Goal: Task Accomplishment & Management: Manage account settings

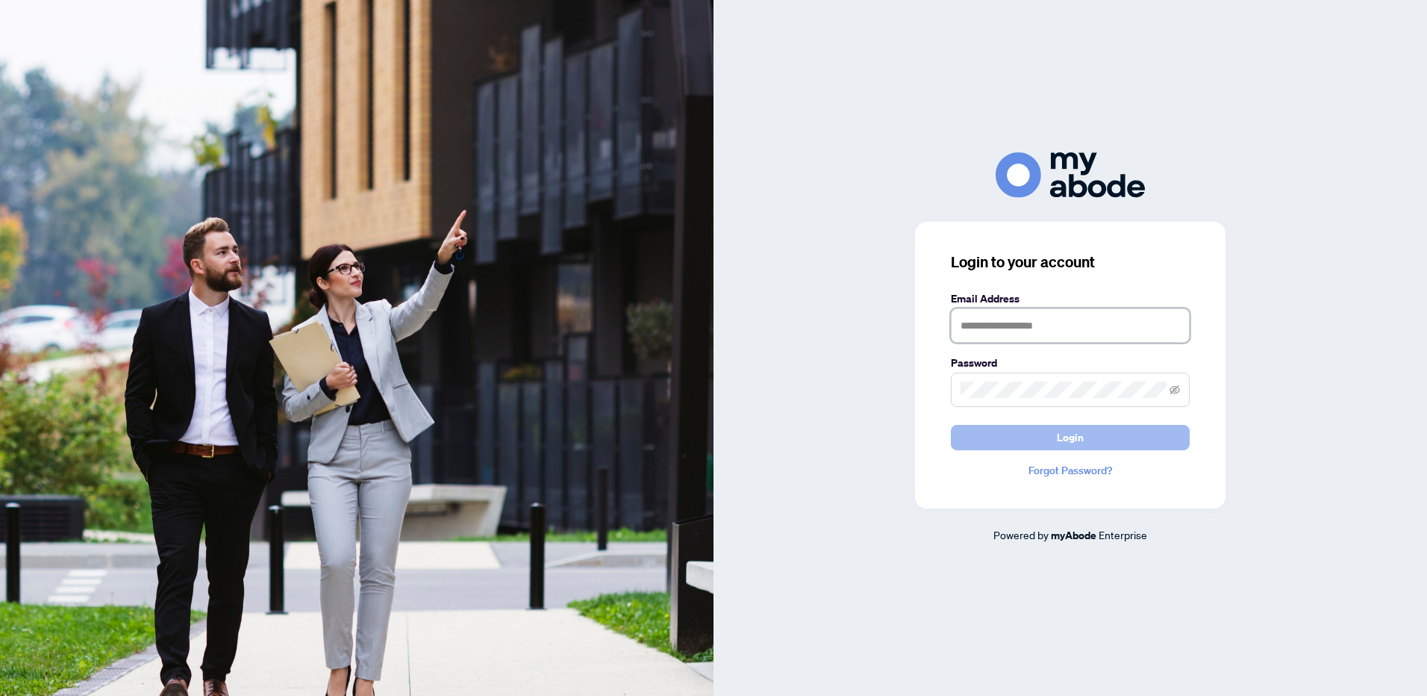
type input "**********"
click at [1079, 438] on span "Login" at bounding box center [1070, 437] width 27 height 24
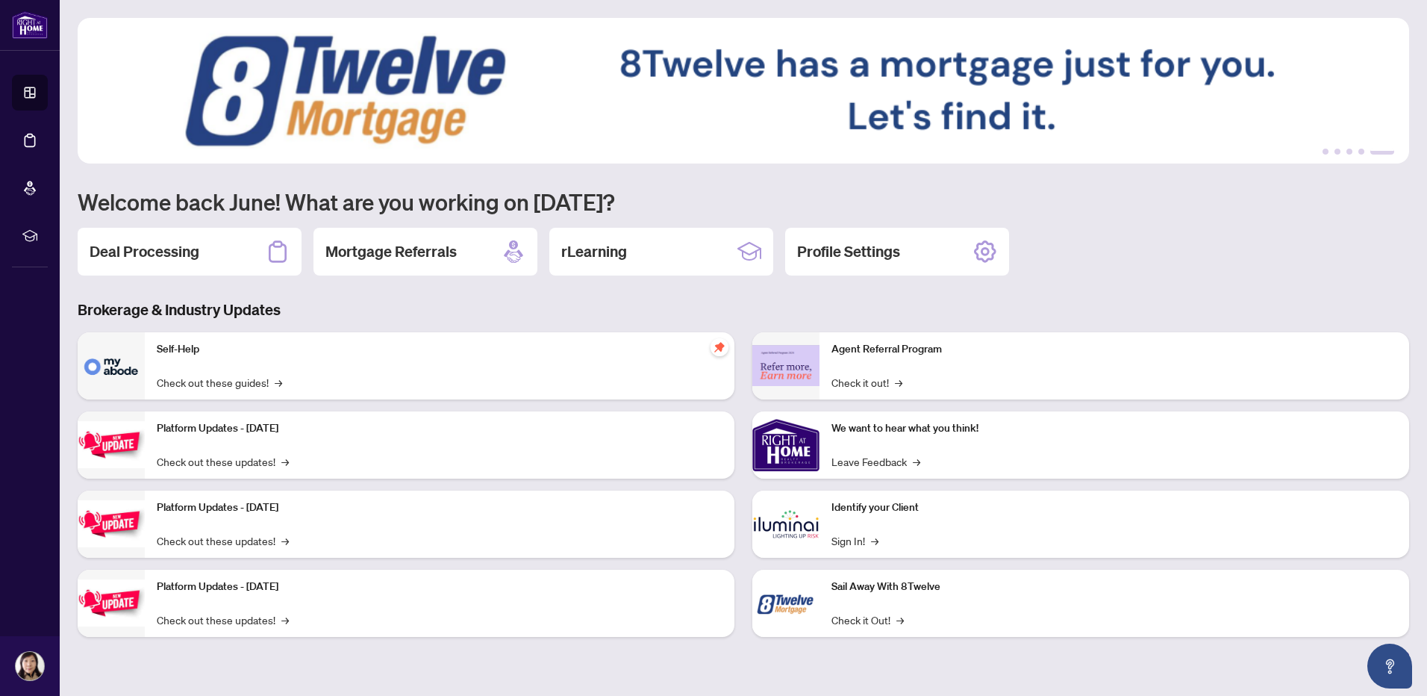
click at [175, 262] on div "Deal Processing" at bounding box center [190, 252] width 224 height 48
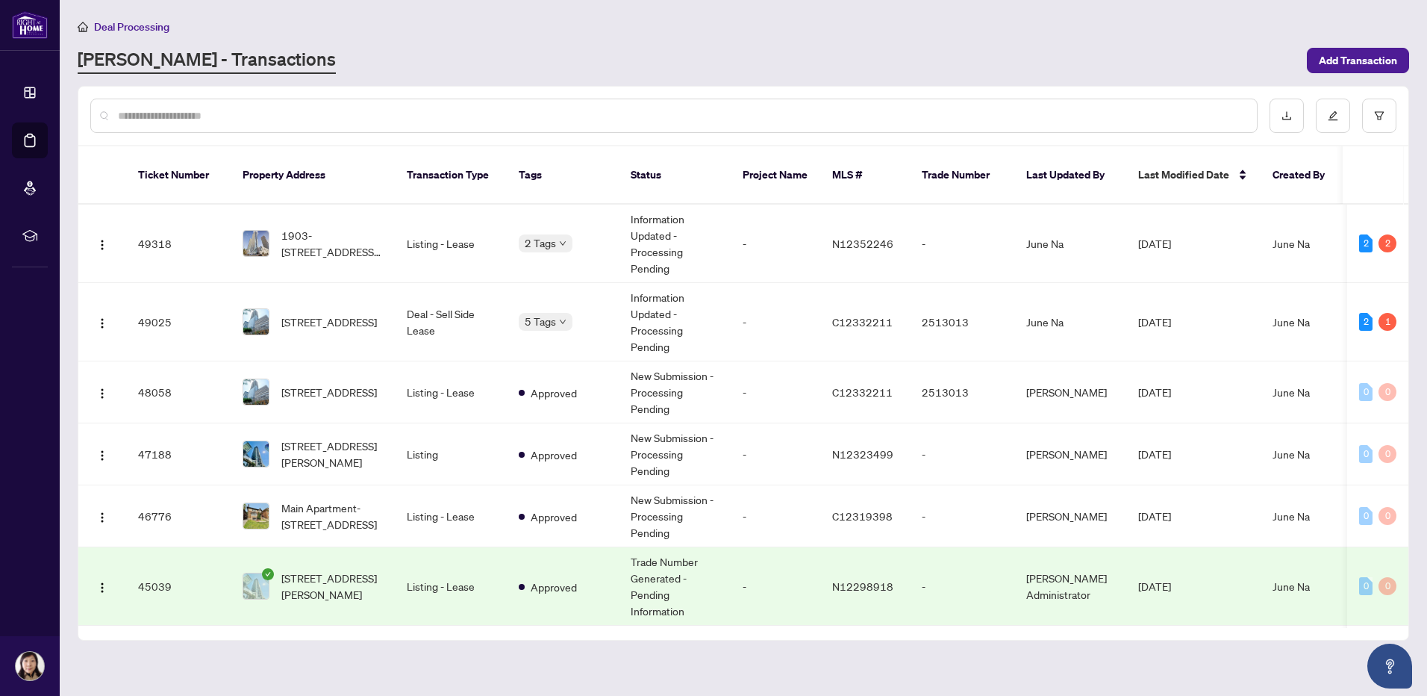
drag, startPoint x: 1408, startPoint y: 216, endPoint x: 1408, endPoint y: 248, distance: 32.1
click at [1408, 248] on div "Ticket Number Property Address Transaction Type Tags Status Project Name MLS # …" at bounding box center [743, 363] width 1331 height 554
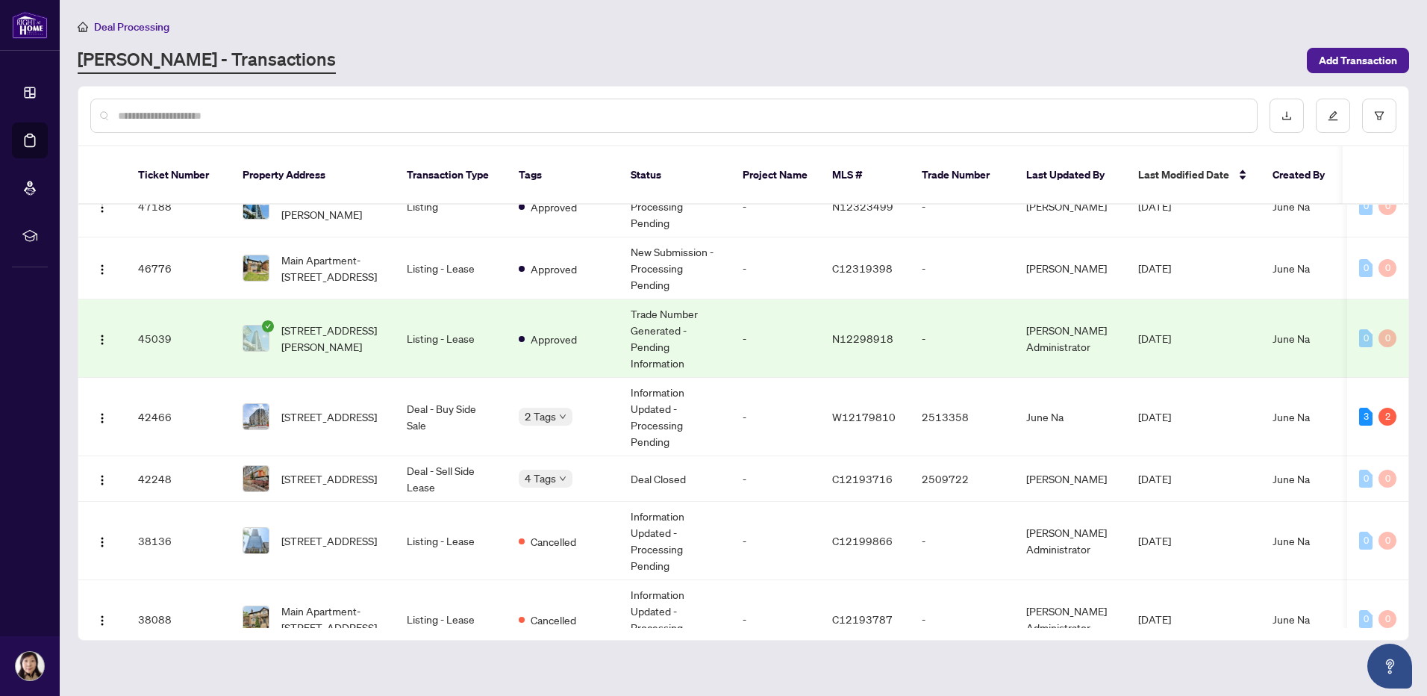
scroll to position [273, 0]
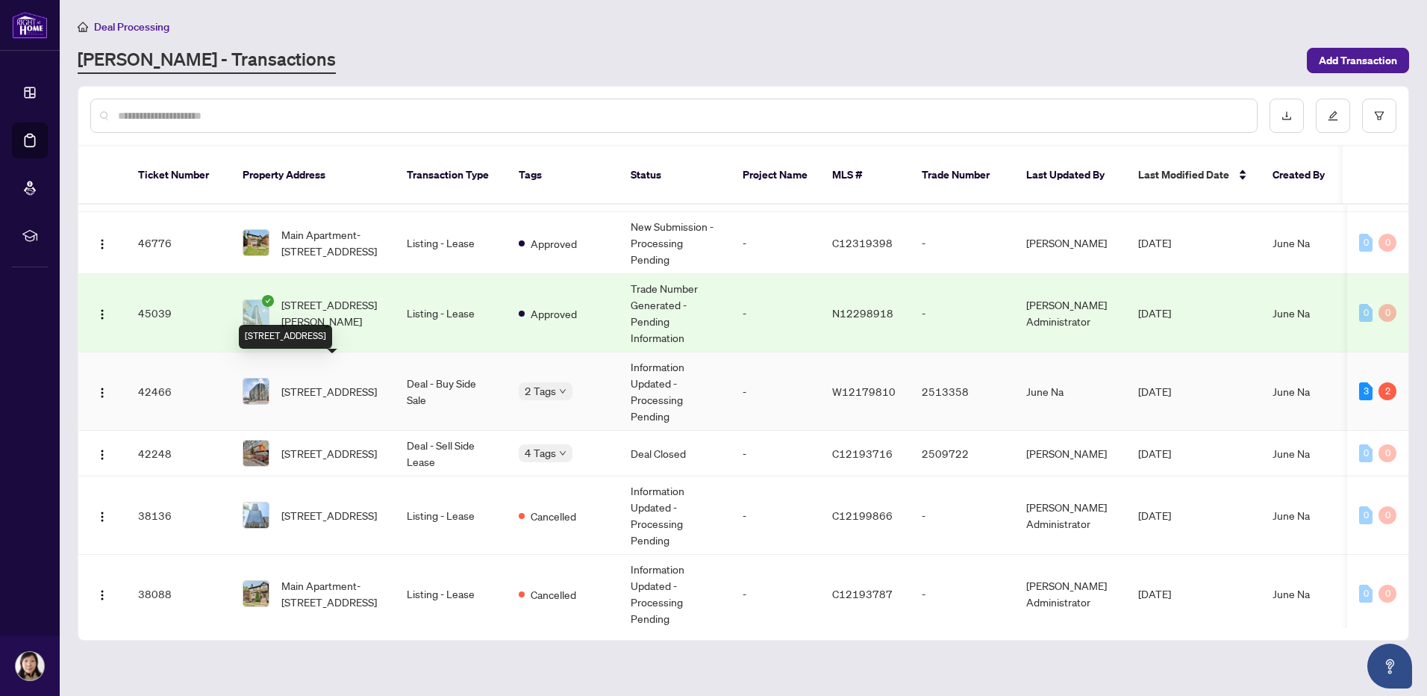
click at [331, 384] on span "[STREET_ADDRESS]" at bounding box center [329, 391] width 96 height 16
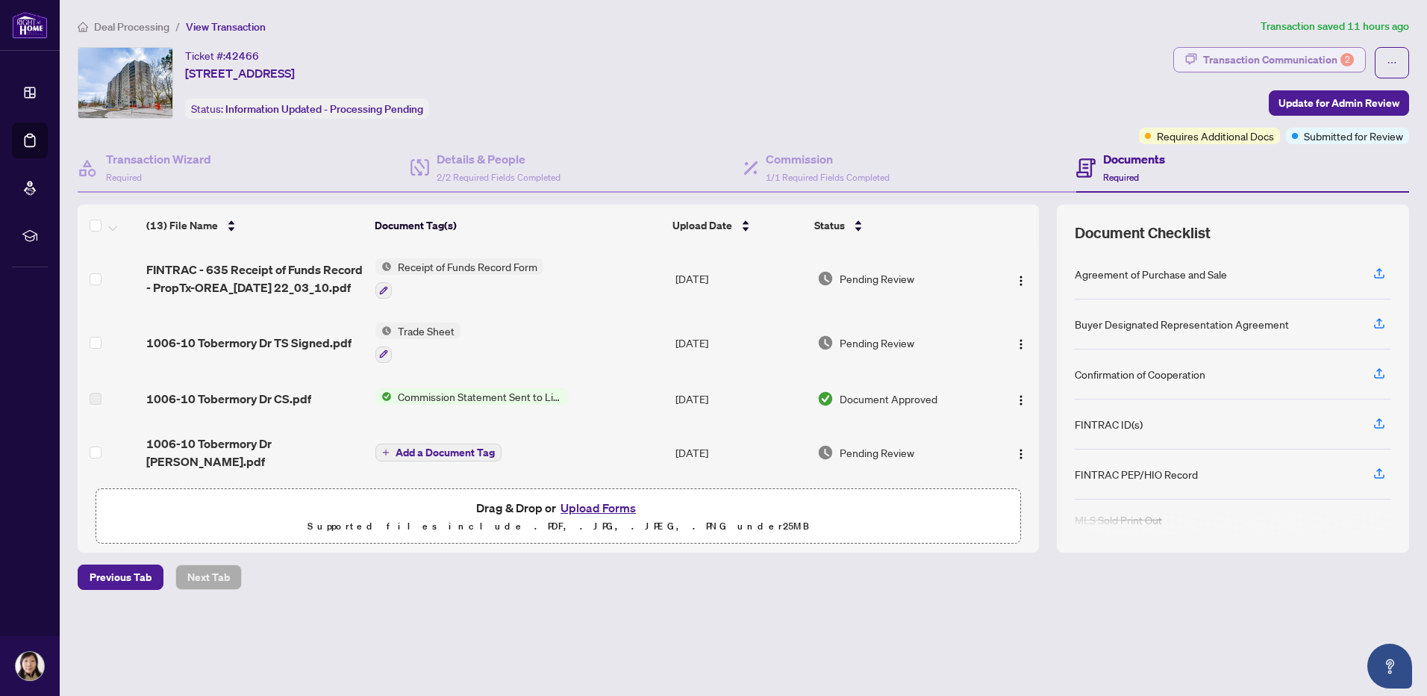
click at [1286, 59] on div "Transaction Communication 2" at bounding box center [1278, 60] width 151 height 24
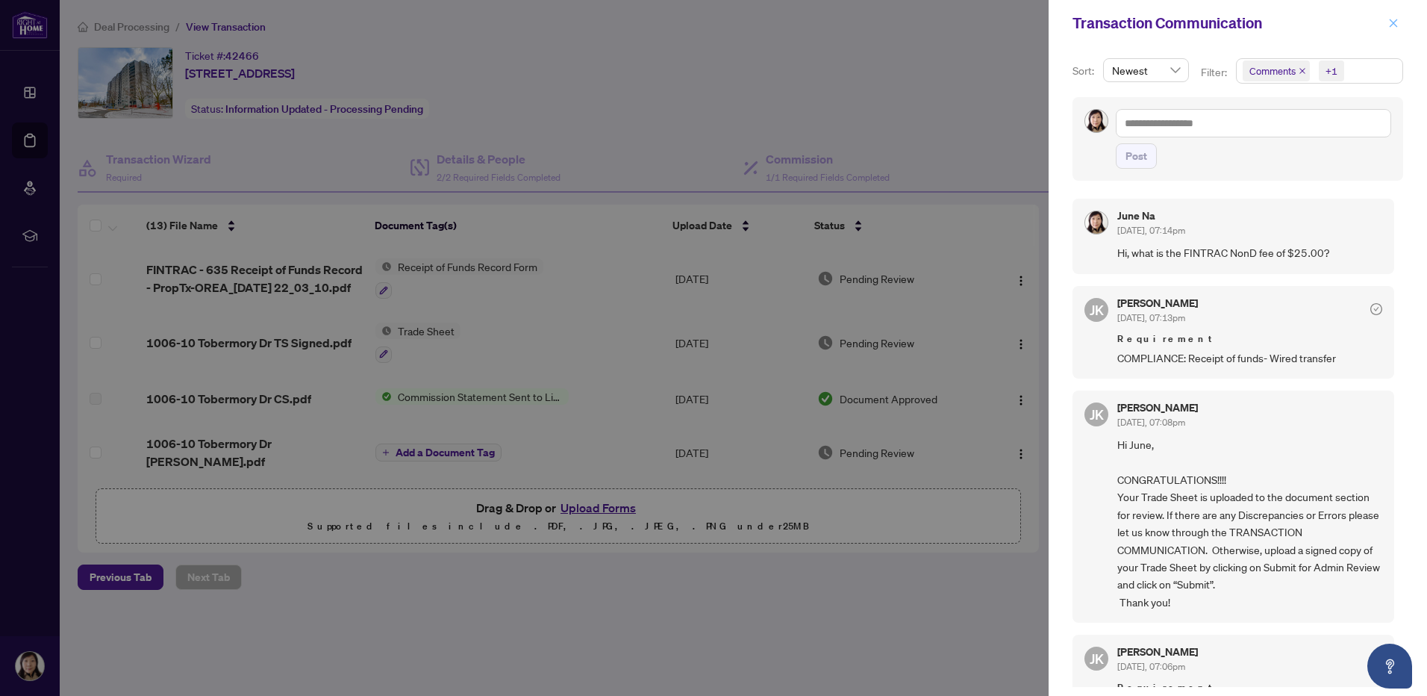
click at [1396, 25] on icon "close" at bounding box center [1393, 23] width 10 height 10
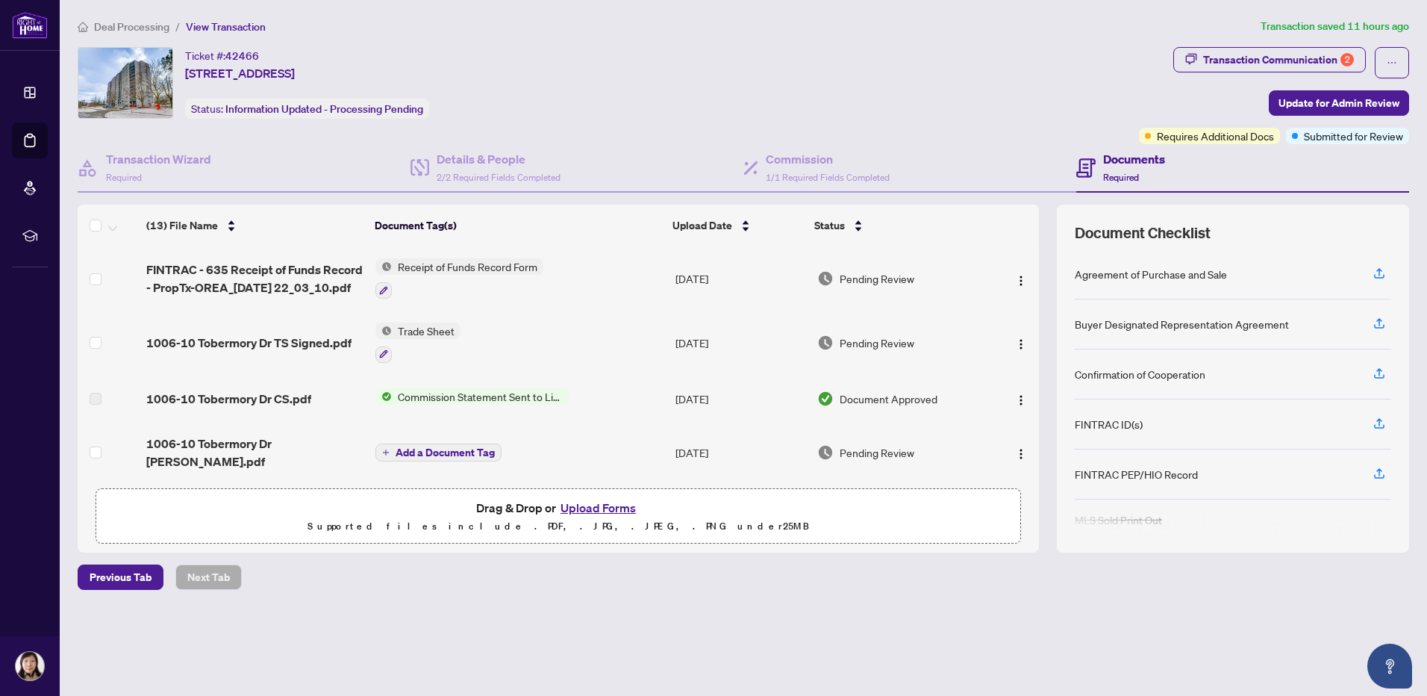
click at [128, 32] on span "Deal Processing" at bounding box center [131, 26] width 75 height 13
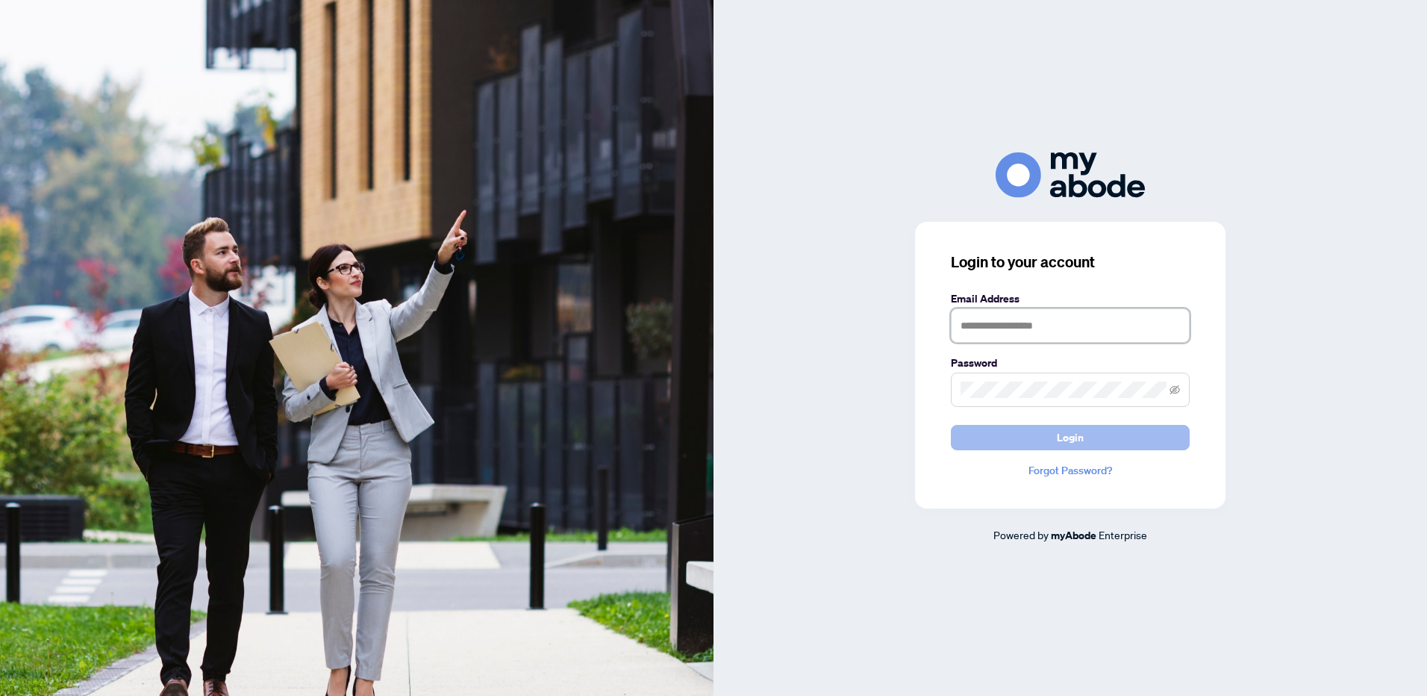
type input "**********"
click at [1067, 443] on span "Login" at bounding box center [1070, 437] width 27 height 24
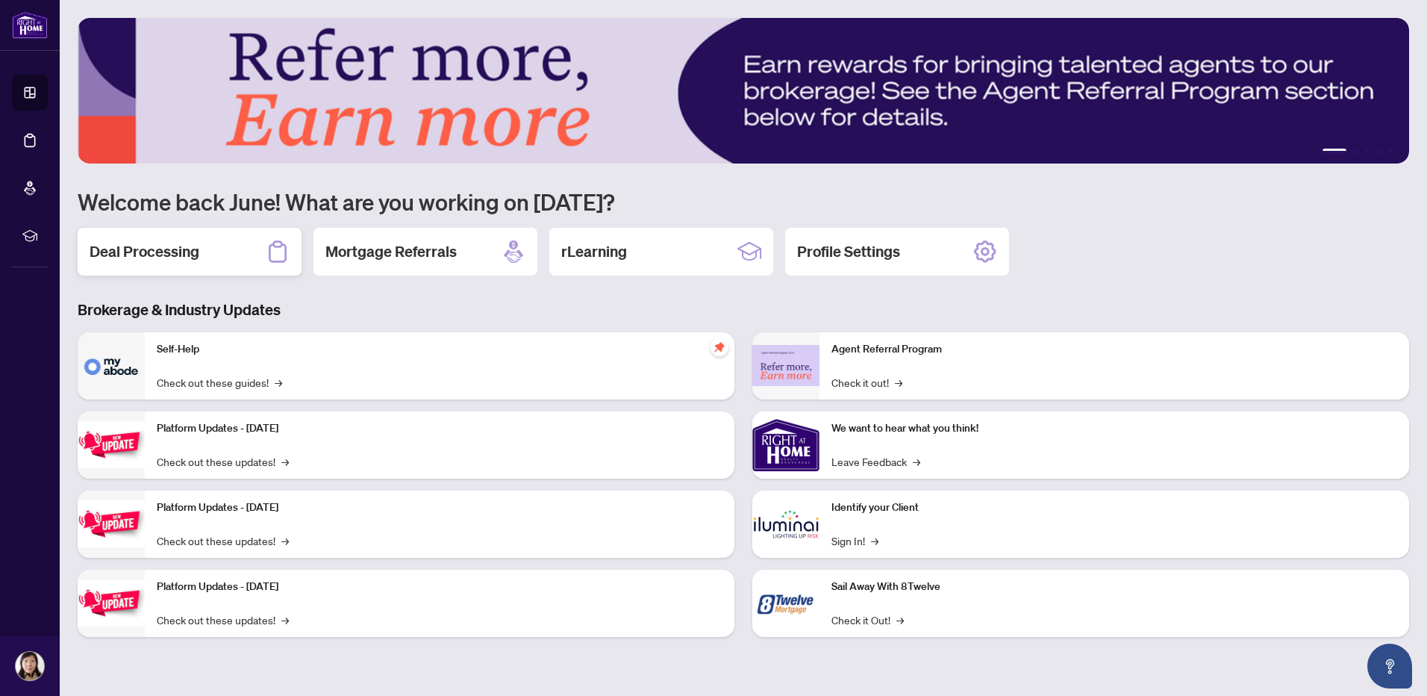
click at [95, 250] on h2 "Deal Processing" at bounding box center [145, 251] width 110 height 21
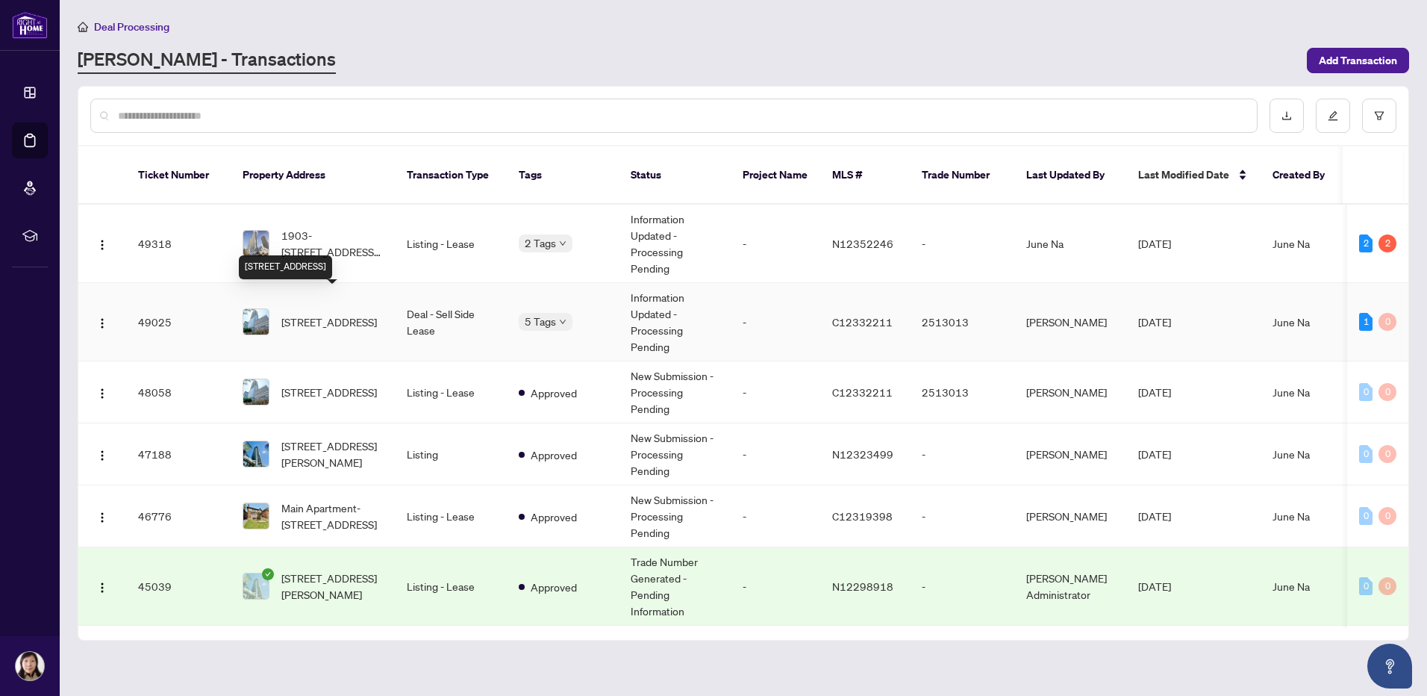
click at [331, 313] on span "[STREET_ADDRESS]" at bounding box center [329, 321] width 96 height 16
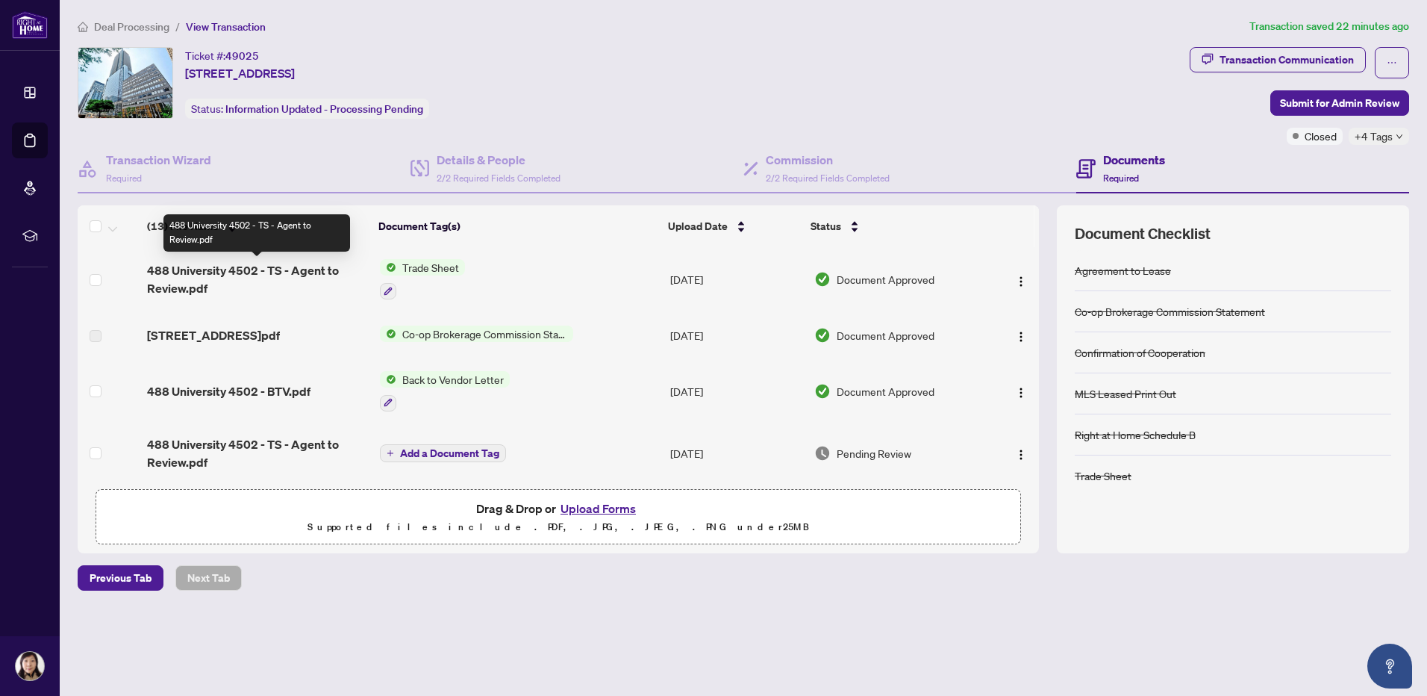
click at [292, 273] on span "488 University 4502 - TS - Agent to Review.pdf" at bounding box center [257, 279] width 221 height 36
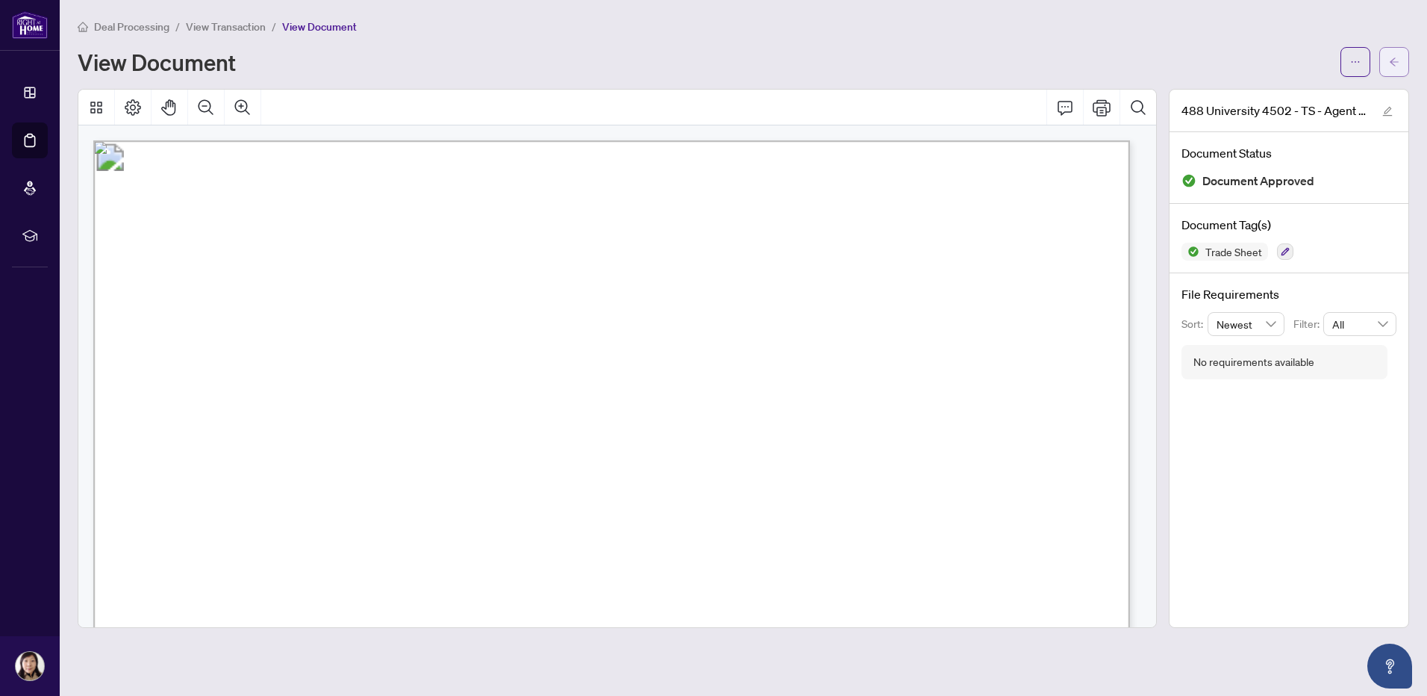
click at [1387, 59] on button "button" at bounding box center [1394, 62] width 30 height 30
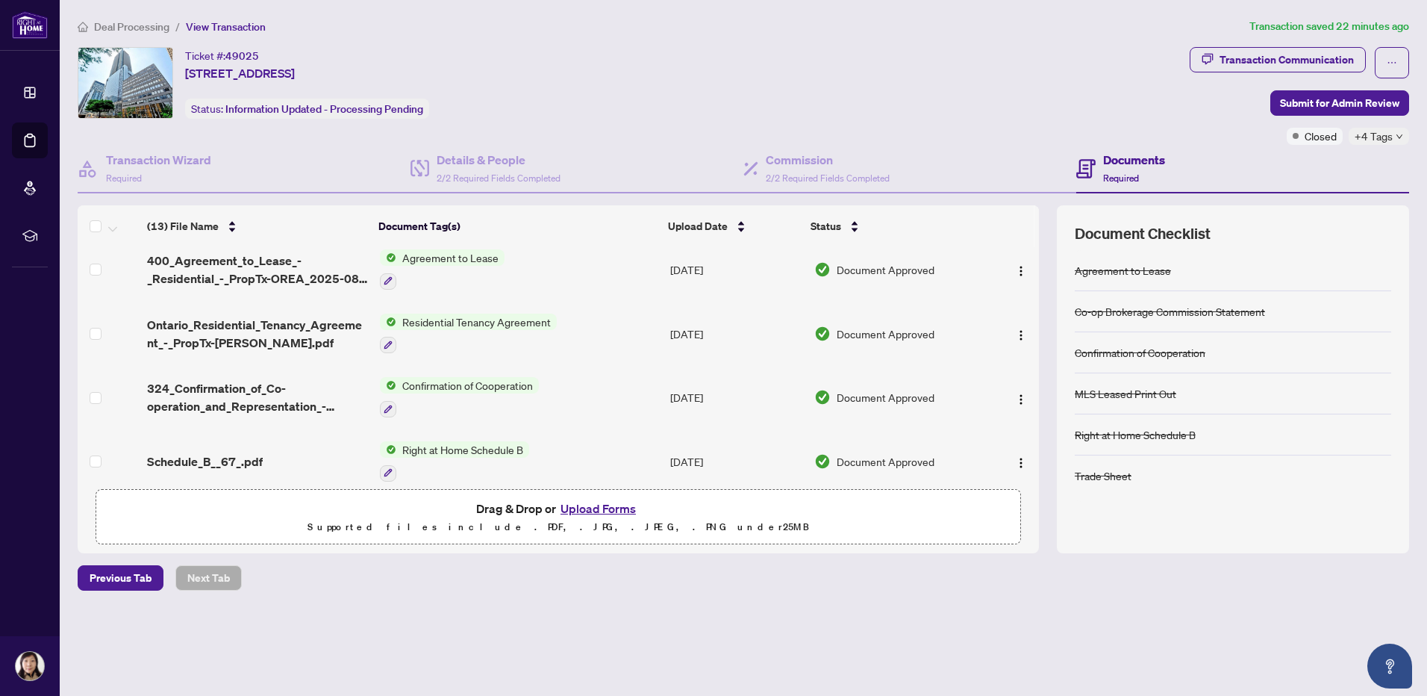
scroll to position [575, 0]
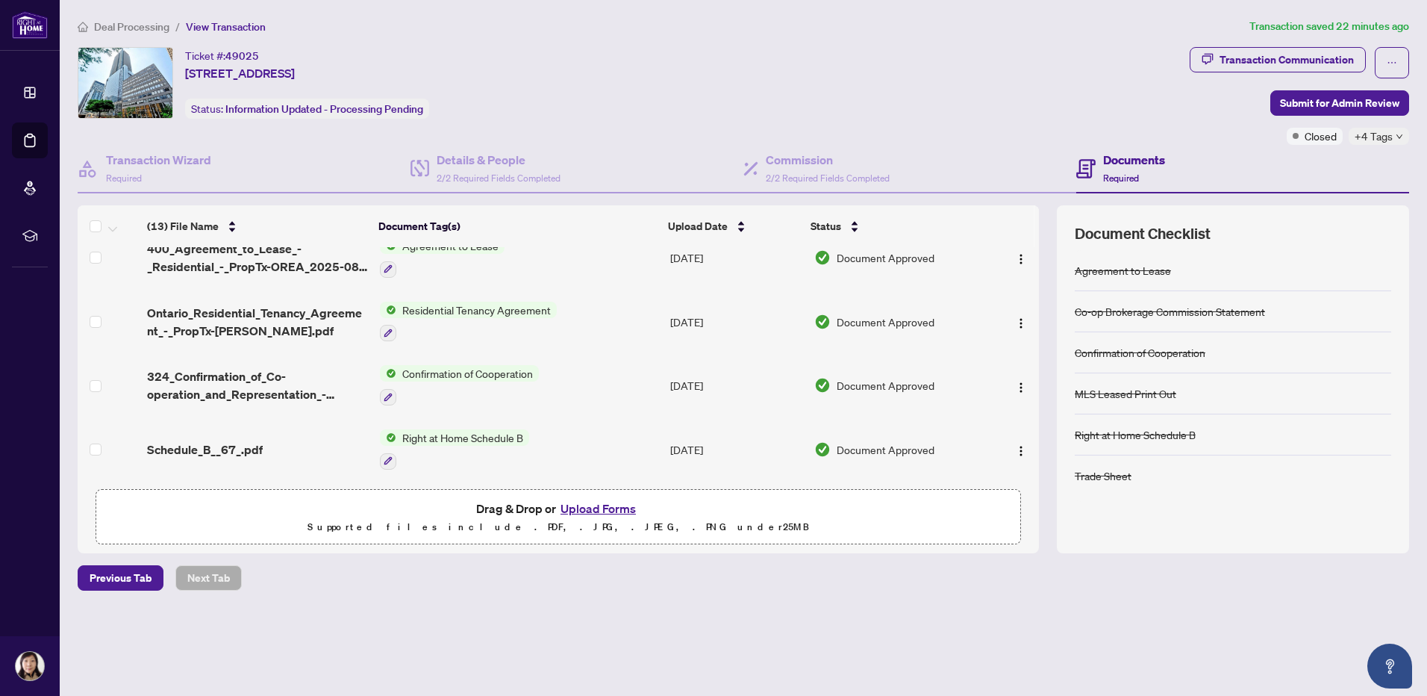
click at [141, 29] on span "Deal Processing" at bounding box center [131, 26] width 75 height 13
